Goal: Navigation & Orientation: Go to known website

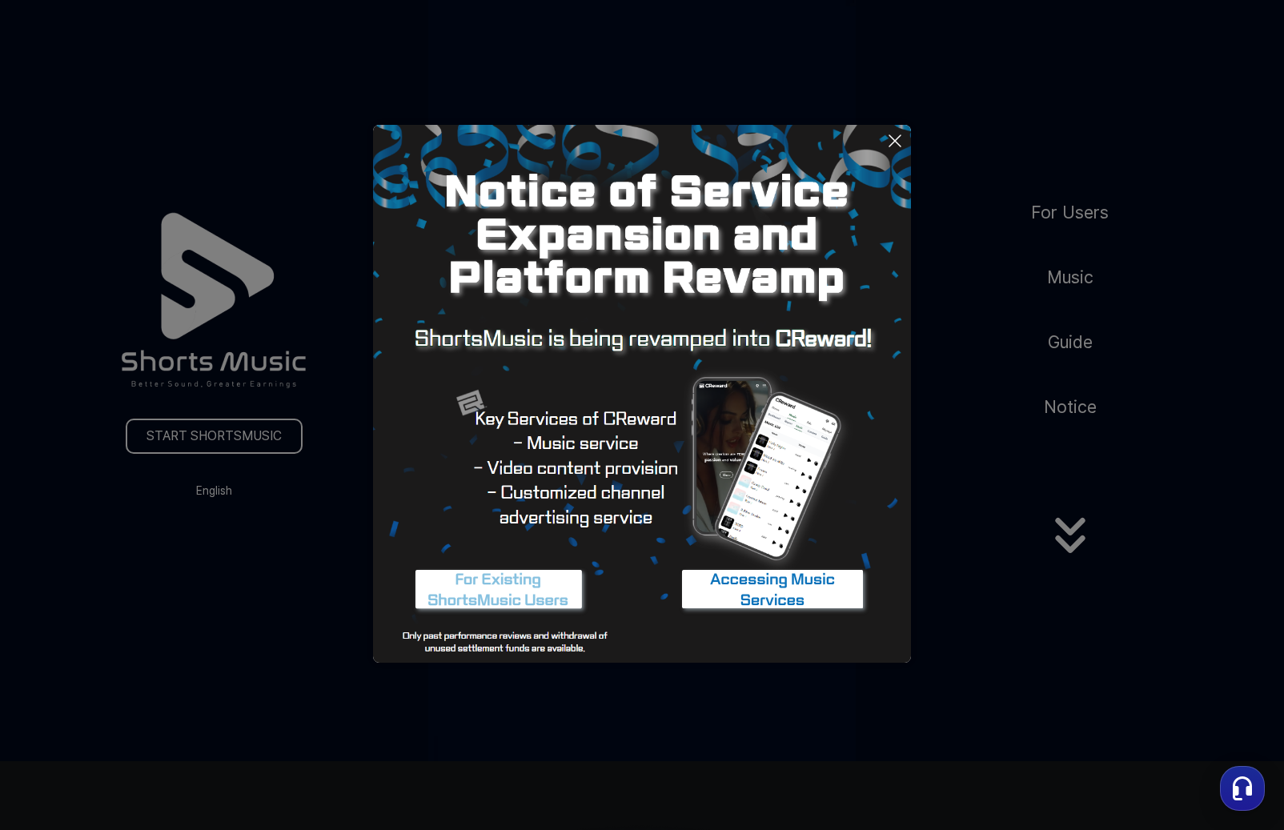
click at [214, 488] on button at bounding box center [642, 415] width 1284 height 830
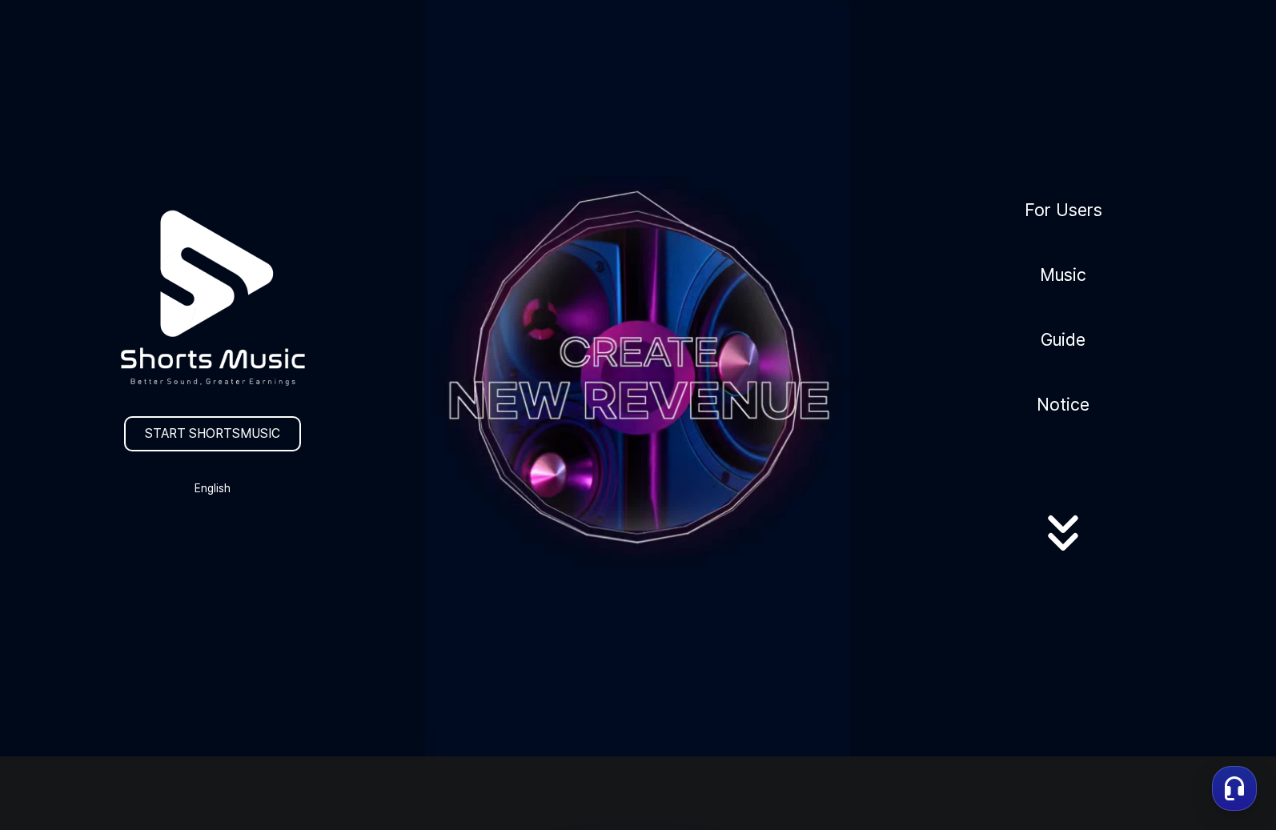
click at [214, 488] on button "English" at bounding box center [213, 488] width 77 height 22
click at [212, 552] on button "日本語" at bounding box center [213, 556] width 64 height 16
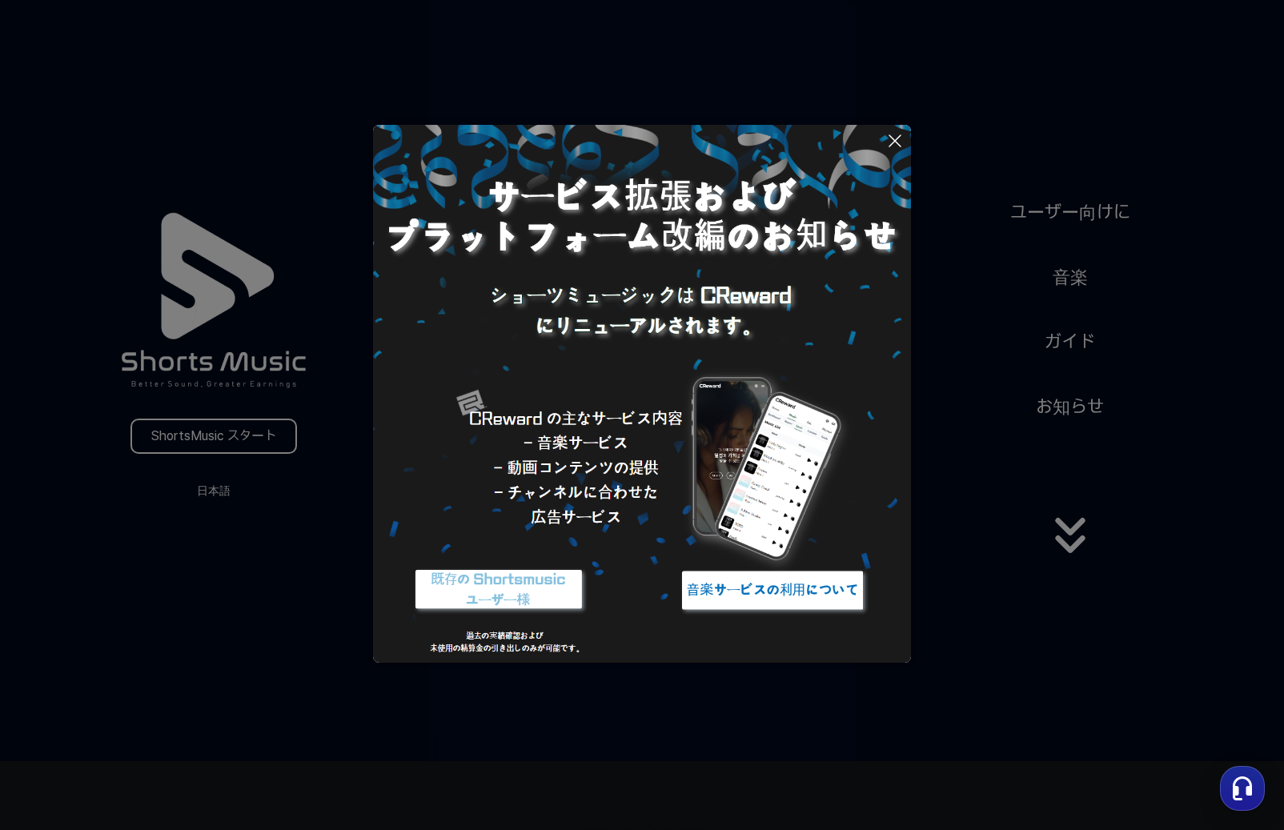
click at [259, 584] on button at bounding box center [642, 415] width 1284 height 830
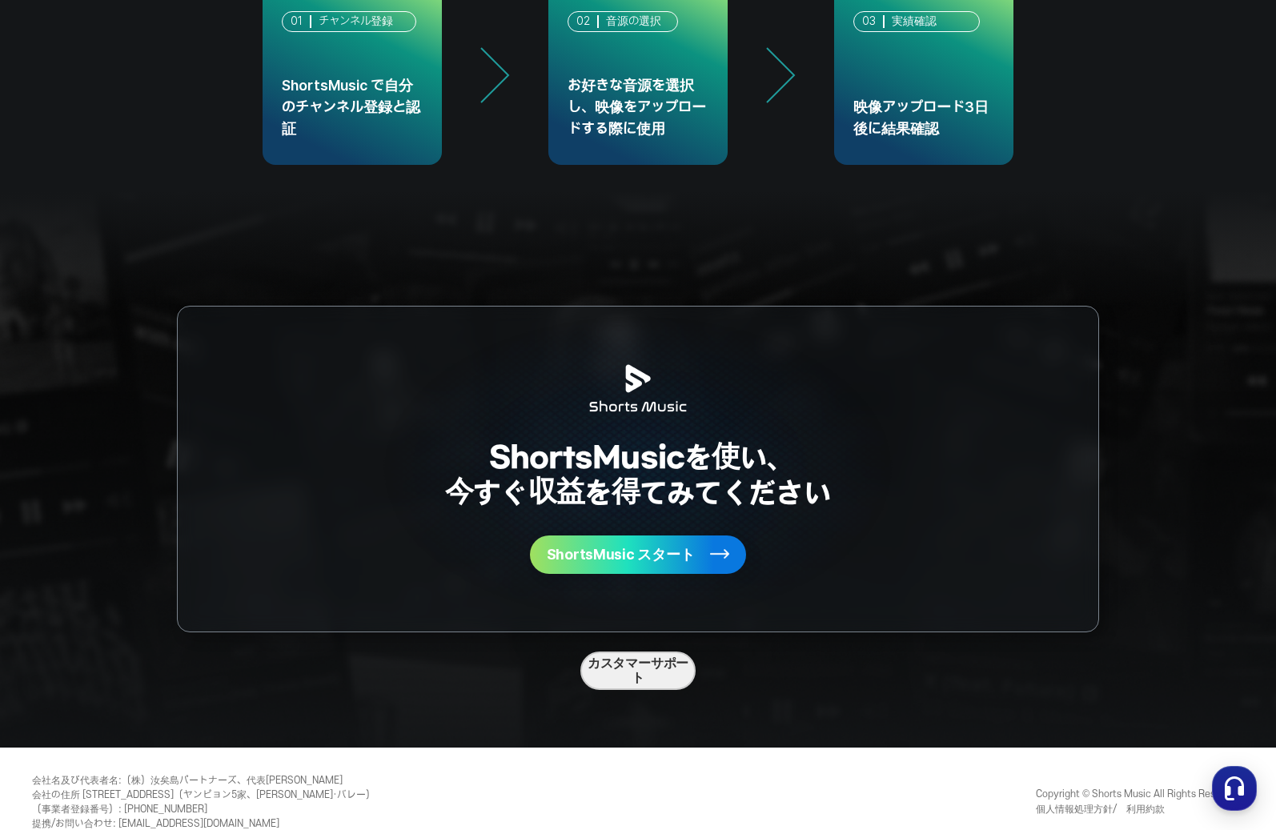
scroll to position [4023, 0]
